Goal: Check status: Check status

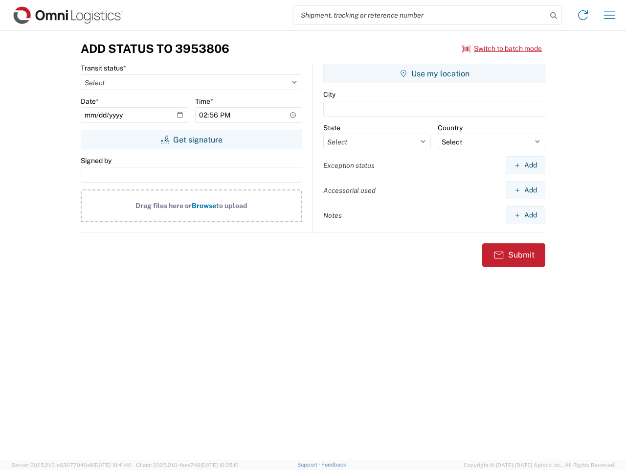
click at [420, 15] on input "search" at bounding box center [419, 15] width 253 height 19
click at [554, 16] on icon at bounding box center [554, 16] width 14 height 14
click at [583, 15] on icon at bounding box center [583, 15] width 16 height 16
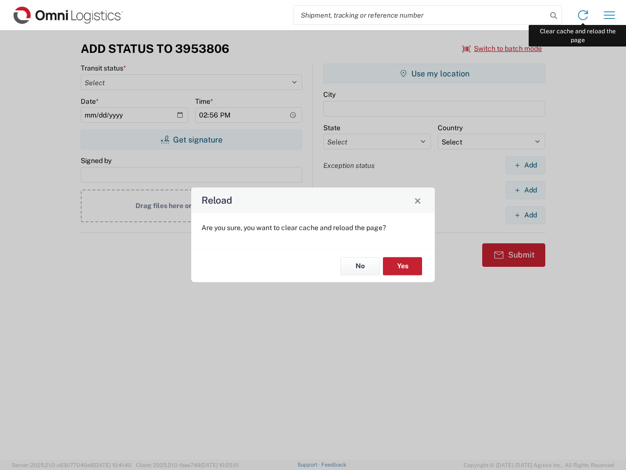
click at [609, 15] on div "Reload Are you sure, you want to clear cache and reload the page? No Yes" at bounding box center [313, 235] width 626 height 470
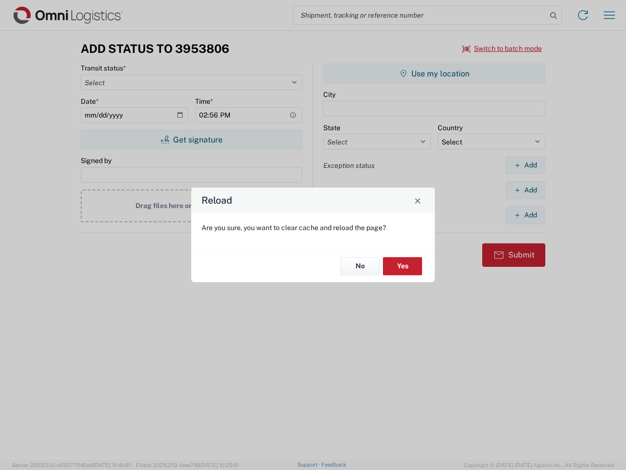
click at [502, 48] on div "Reload Are you sure, you want to clear cache and reload the page? No Yes" at bounding box center [313, 235] width 626 height 470
click at [191, 139] on div "Reload Are you sure, you want to clear cache and reload the page? No Yes" at bounding box center [313, 235] width 626 height 470
click at [434, 73] on div "Reload Are you sure, you want to clear cache and reload the page? No Yes" at bounding box center [313, 235] width 626 height 470
click at [525, 165] on div "Reload Are you sure, you want to clear cache and reload the page? No Yes" at bounding box center [313, 235] width 626 height 470
click at [525, 190] on div "Reload Are you sure, you want to clear cache and reload the page? No Yes" at bounding box center [313, 235] width 626 height 470
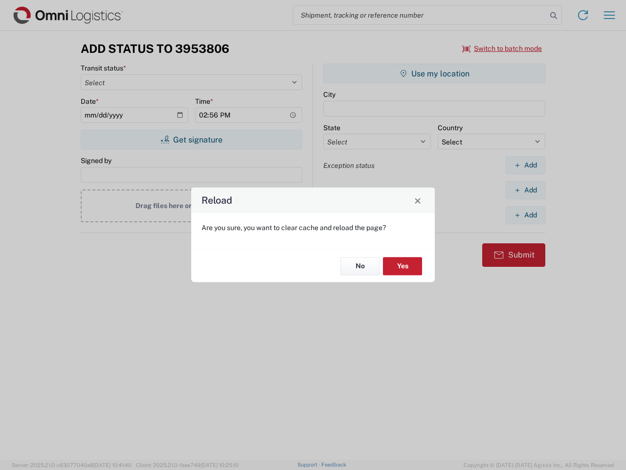
click at [525, 215] on div "Reload Are you sure, you want to clear cache and reload the page? No Yes" at bounding box center [313, 235] width 626 height 470
